Goal: Find specific page/section: Find specific page/section

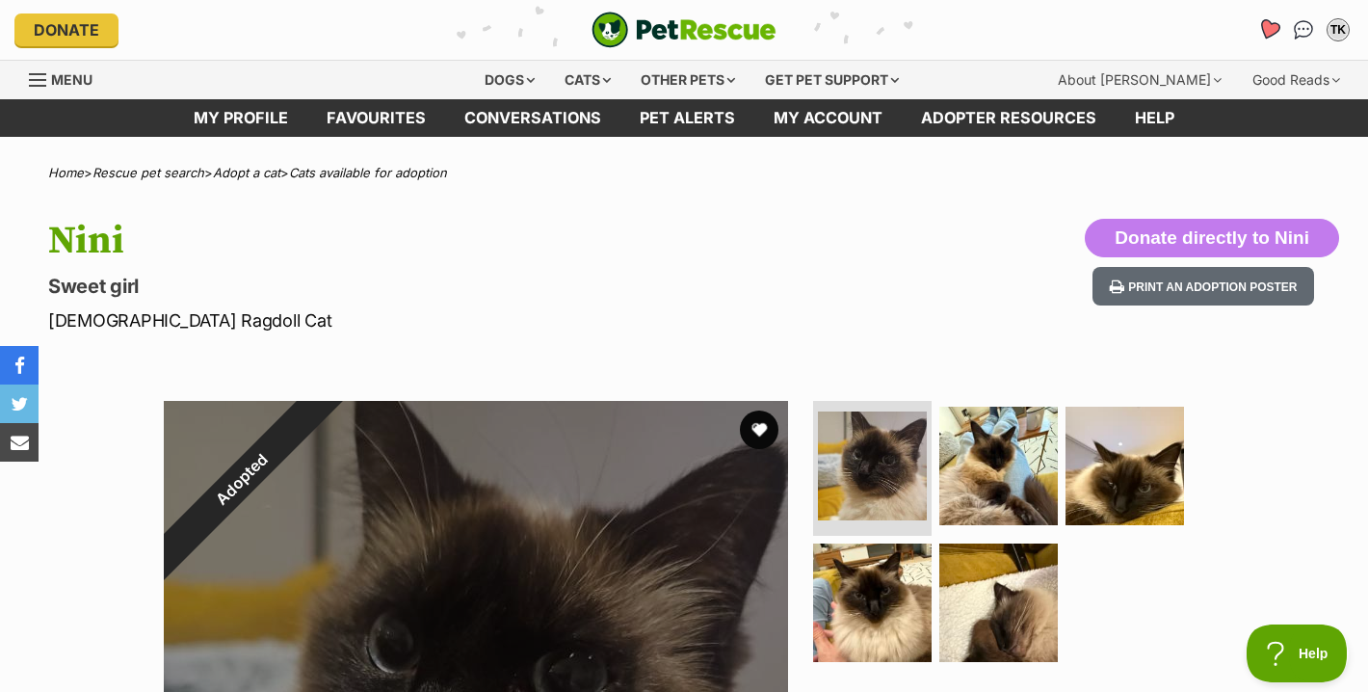
click at [1273, 31] on icon "Favourites" at bounding box center [1268, 29] width 23 height 22
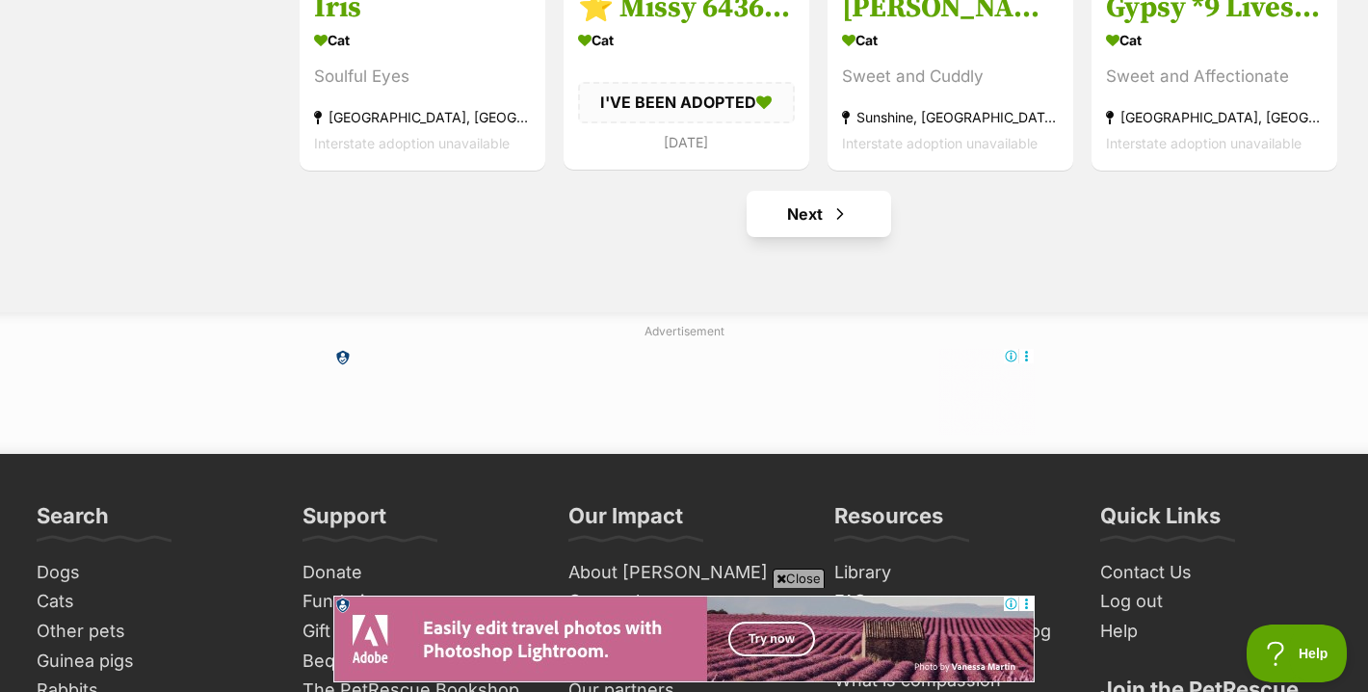
click at [825, 219] on link "Next" at bounding box center [819, 214] width 145 height 46
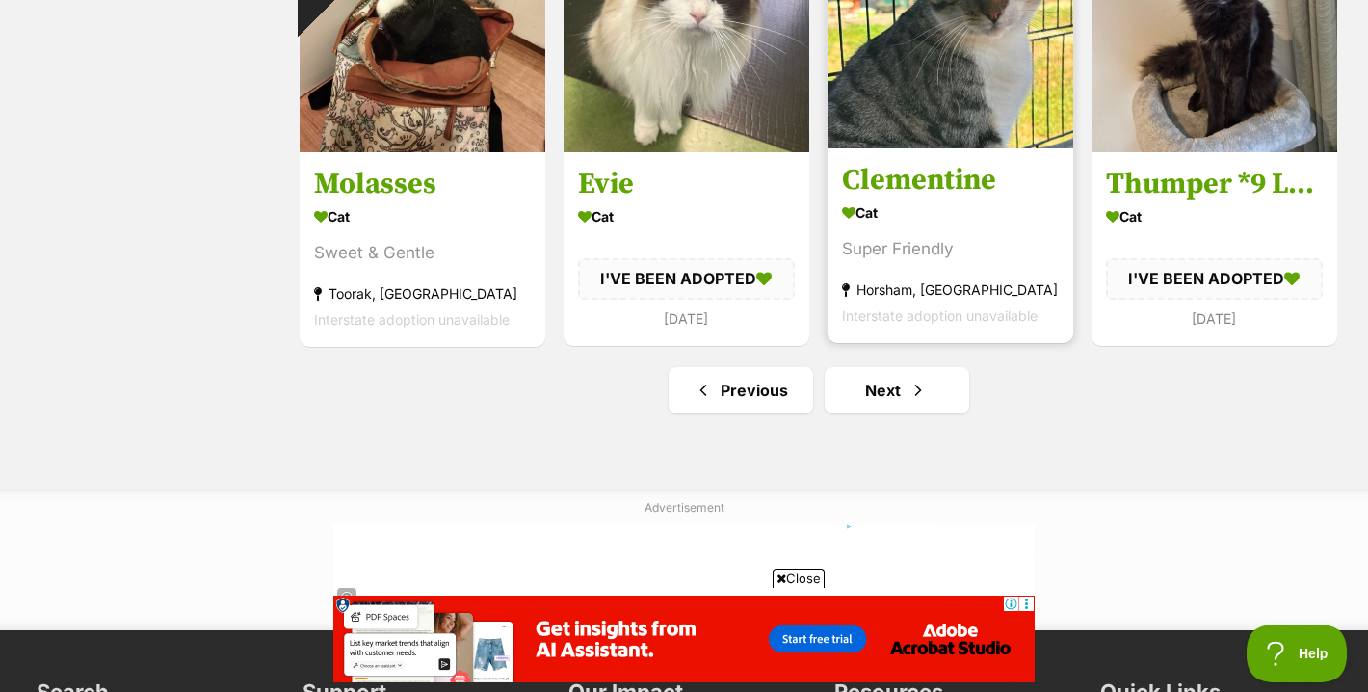
scroll to position [2325, 0]
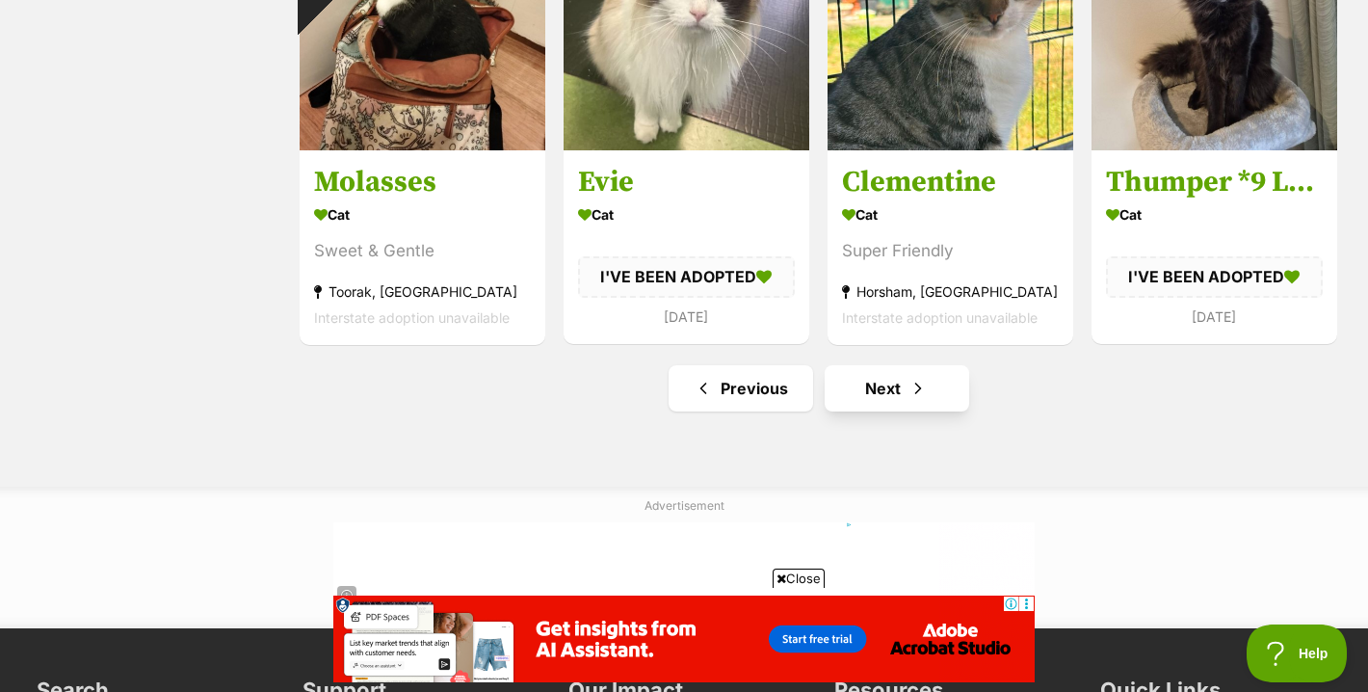
click at [889, 400] on link "Next" at bounding box center [897, 388] width 145 height 46
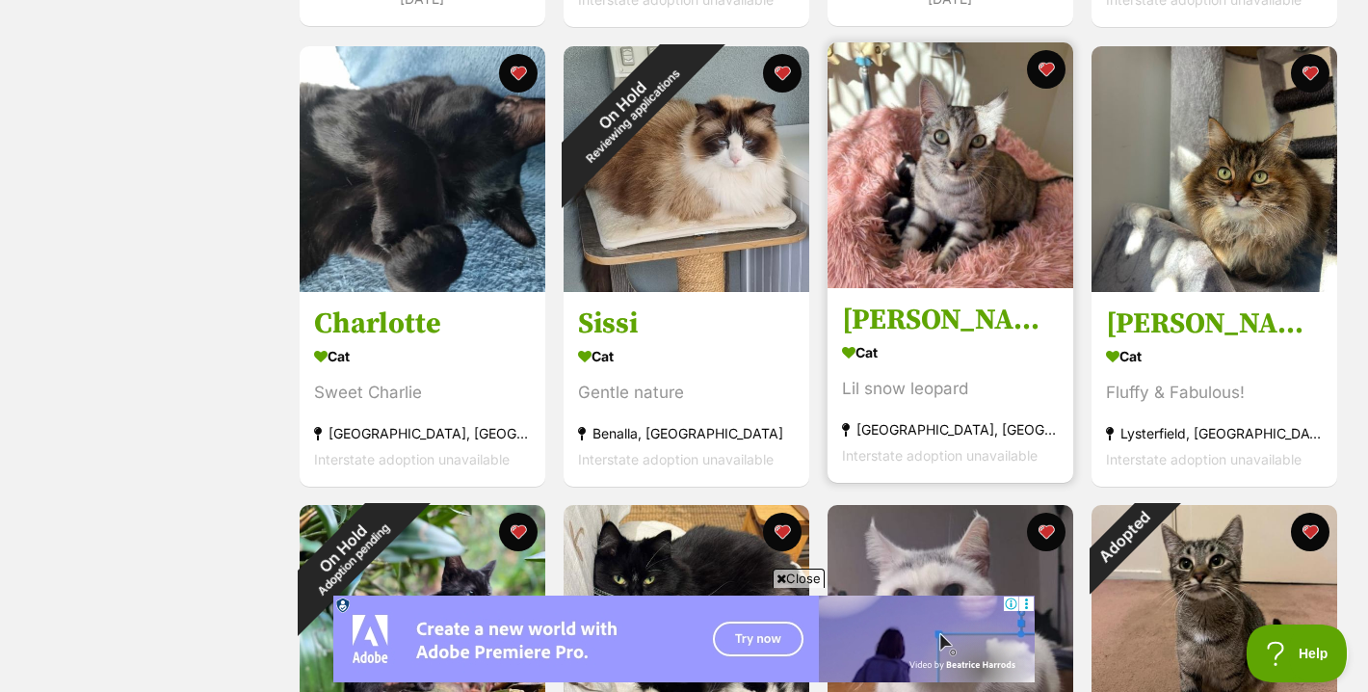
scroll to position [808, 0]
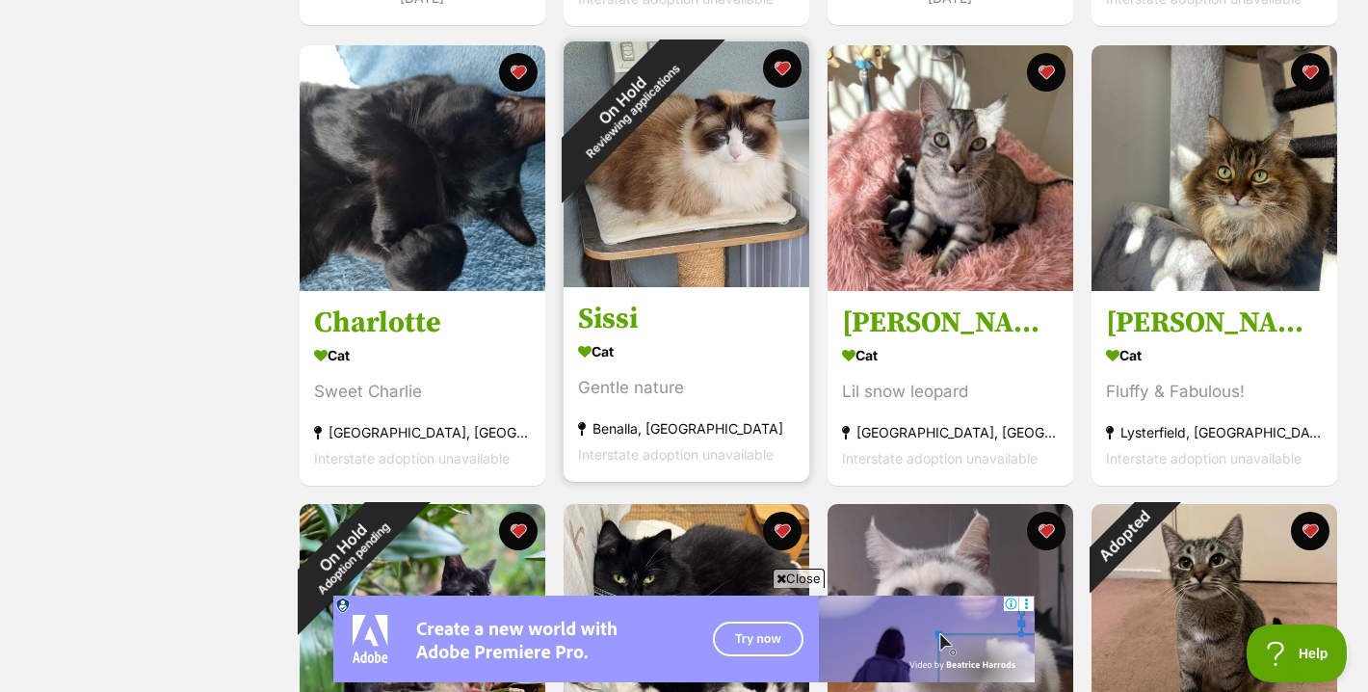
click at [674, 169] on div "On Hold Reviewing applications" at bounding box center [627, 104] width 127 height 127
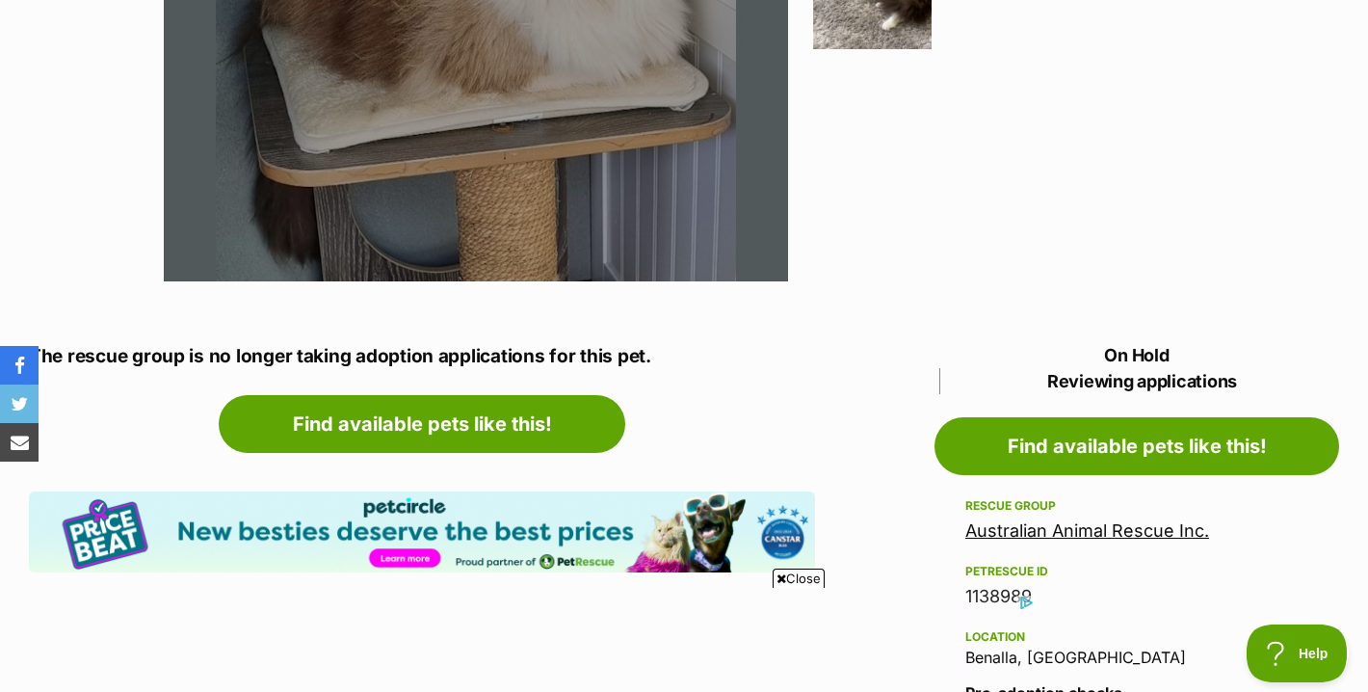
scroll to position [744, 0]
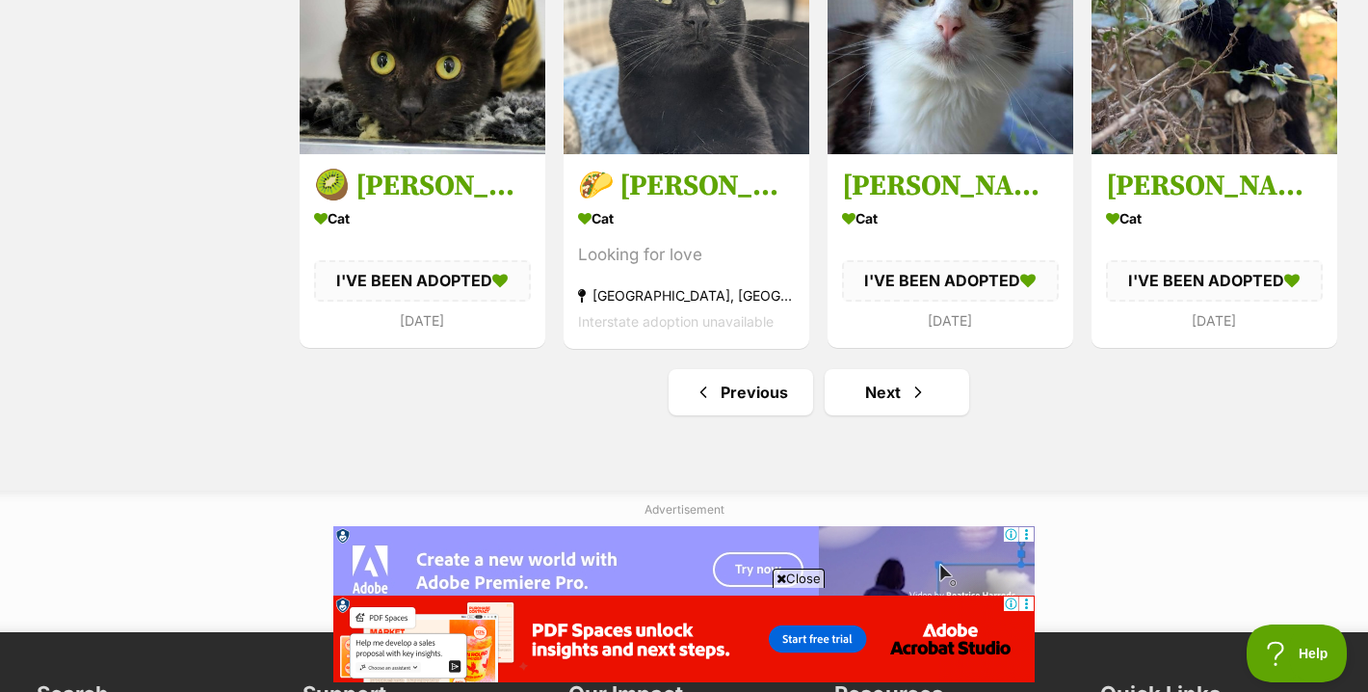
scroll to position [2356, 0]
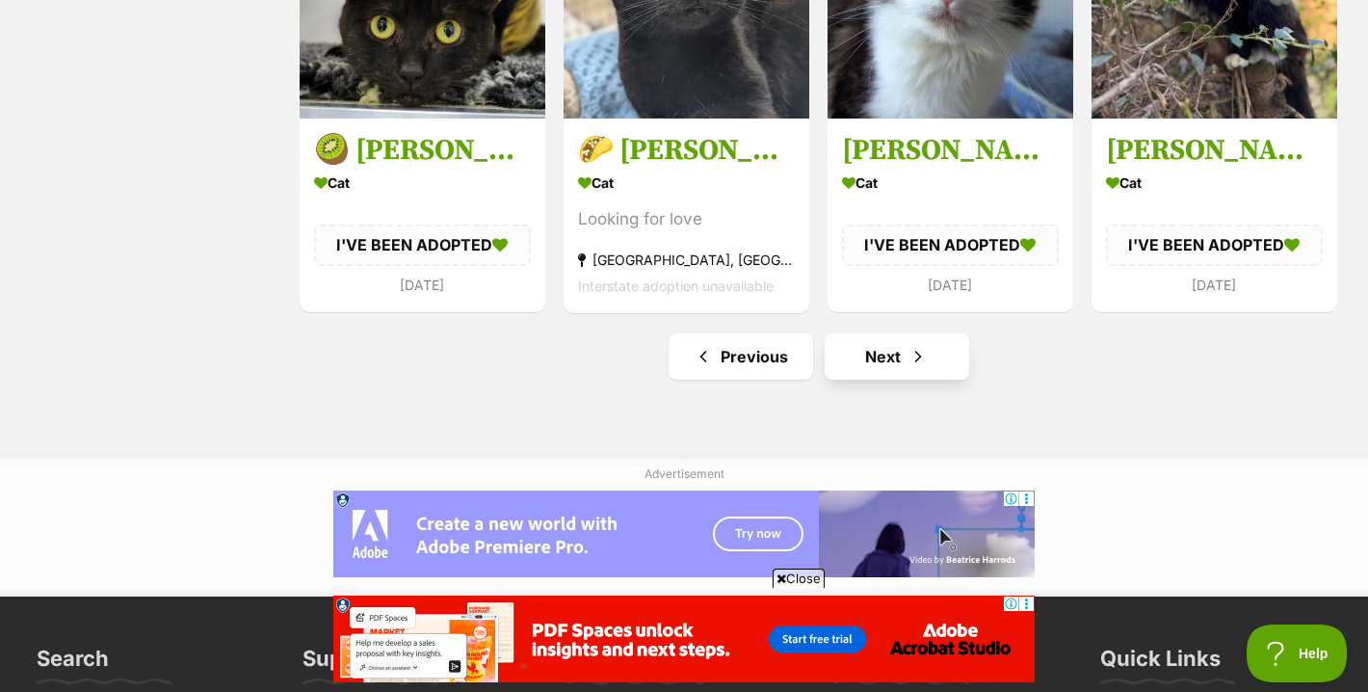
click at [920, 355] on span "Next page" at bounding box center [917, 356] width 19 height 23
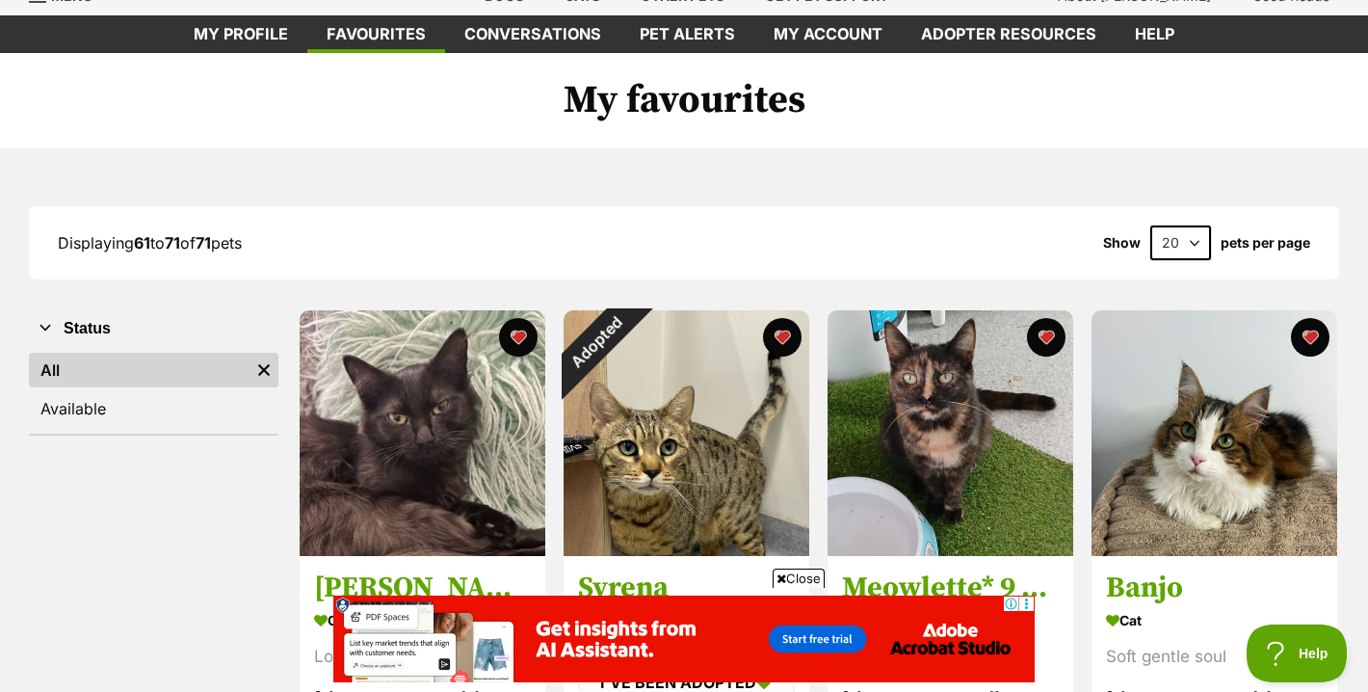
scroll to position [86, 0]
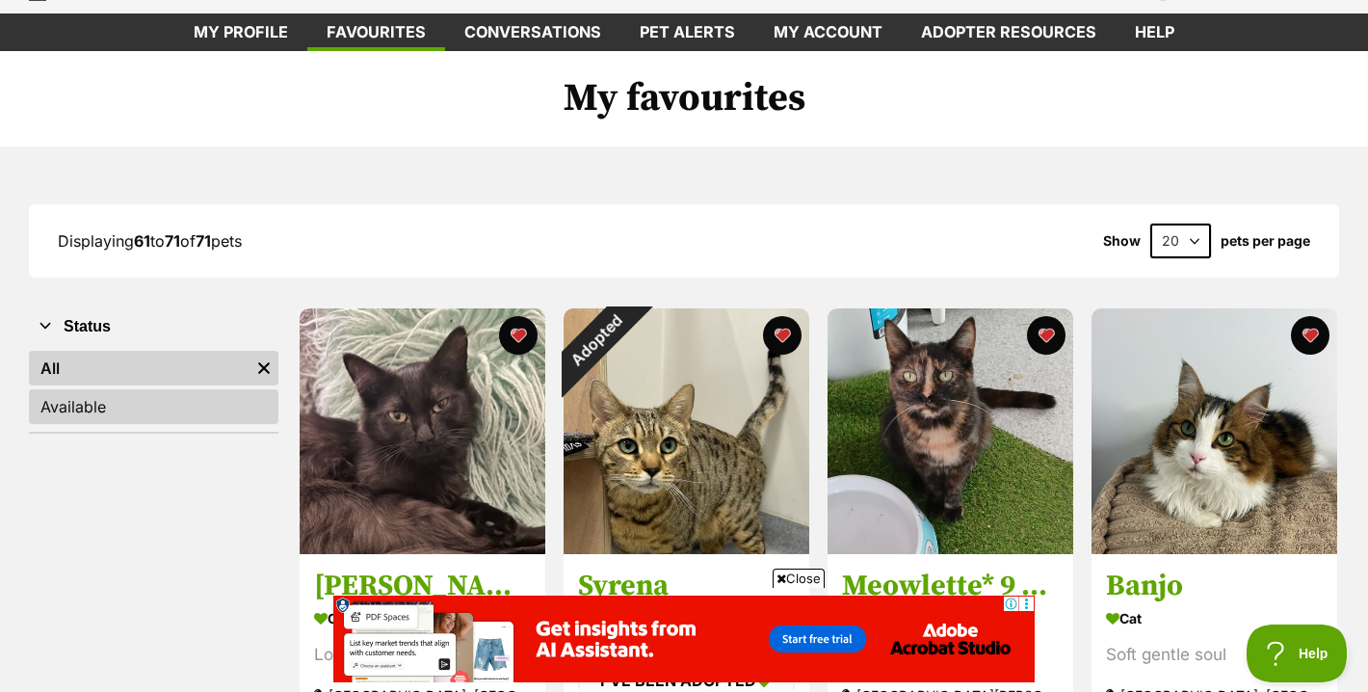
click at [91, 418] on link "Available" at bounding box center [154, 406] width 250 height 35
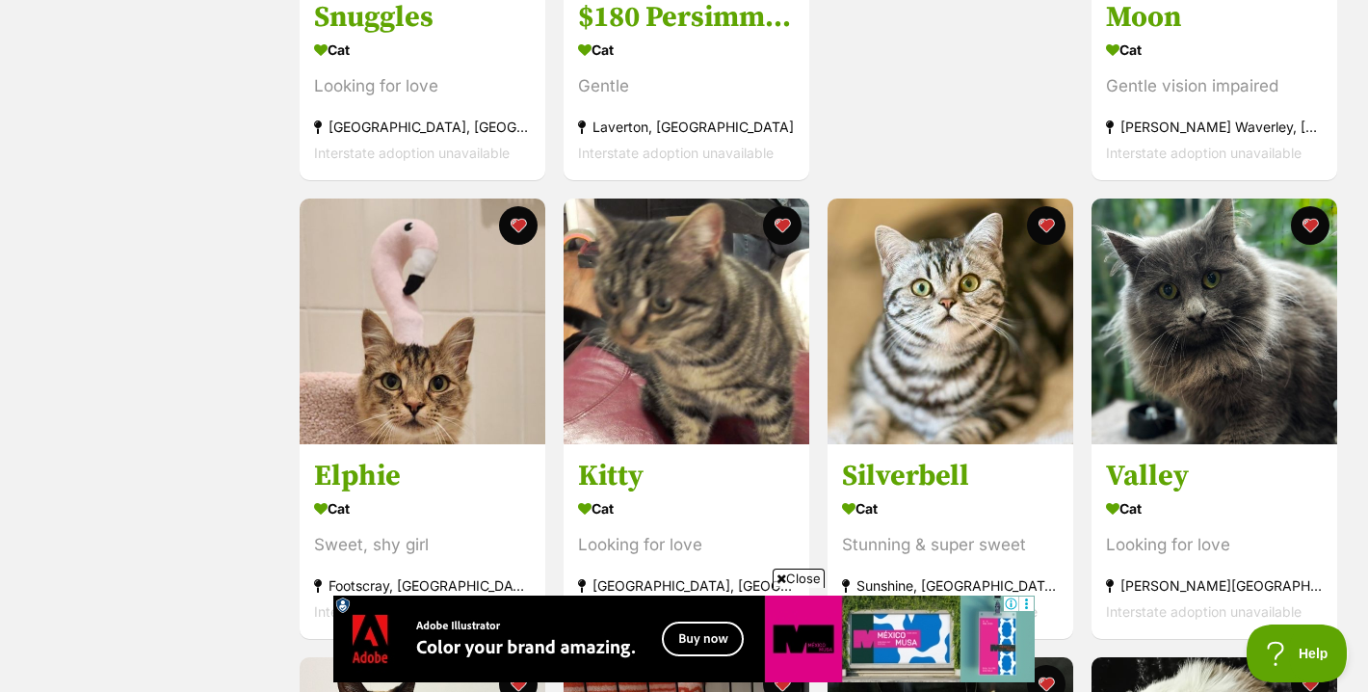
scroll to position [1122, 0]
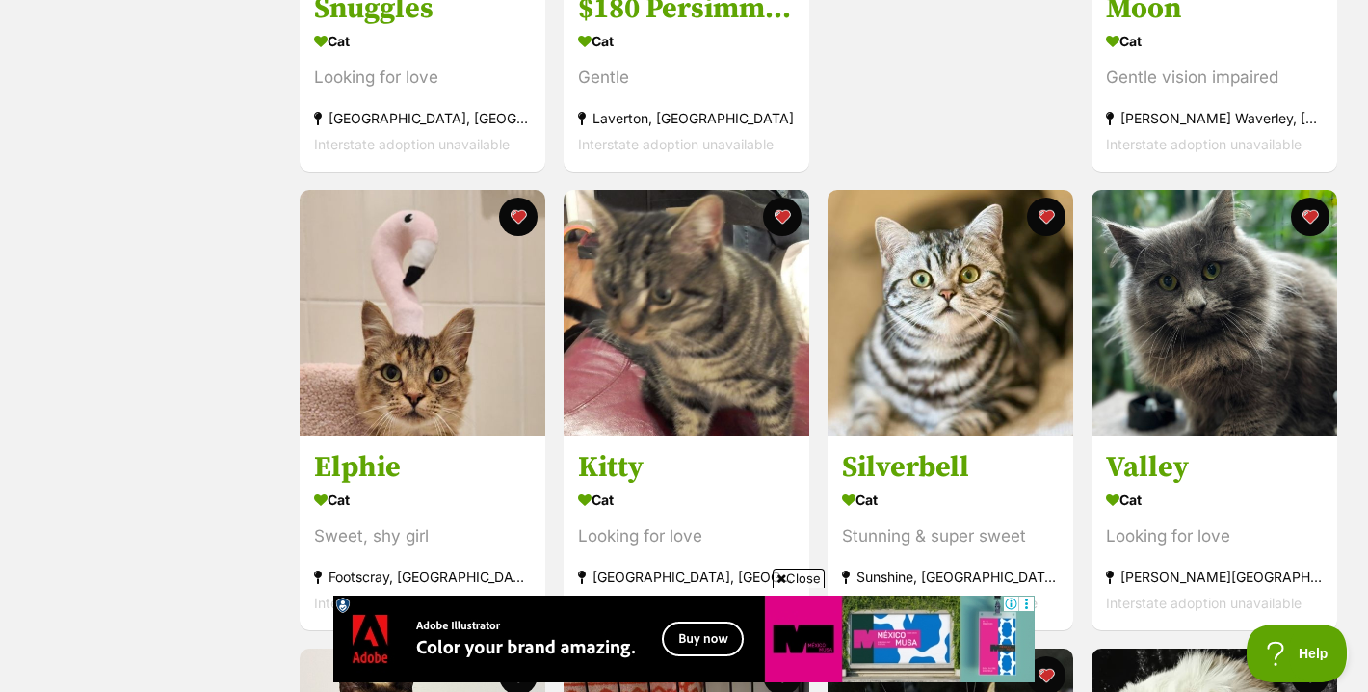
click at [792, 584] on span "Close" at bounding box center [799, 577] width 52 height 19
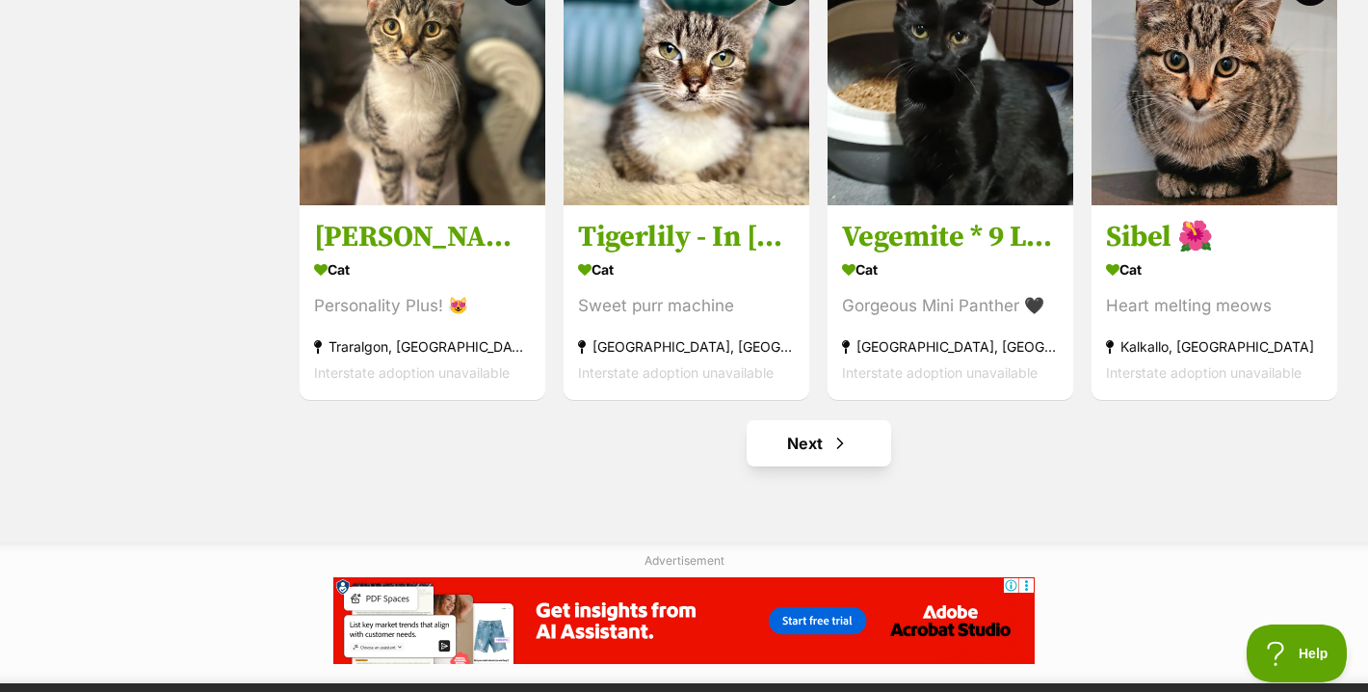
scroll to position [0, 0]
click at [833, 441] on span "Next page" at bounding box center [839, 443] width 19 height 23
